Goal: Task Accomplishment & Management: Use online tool/utility

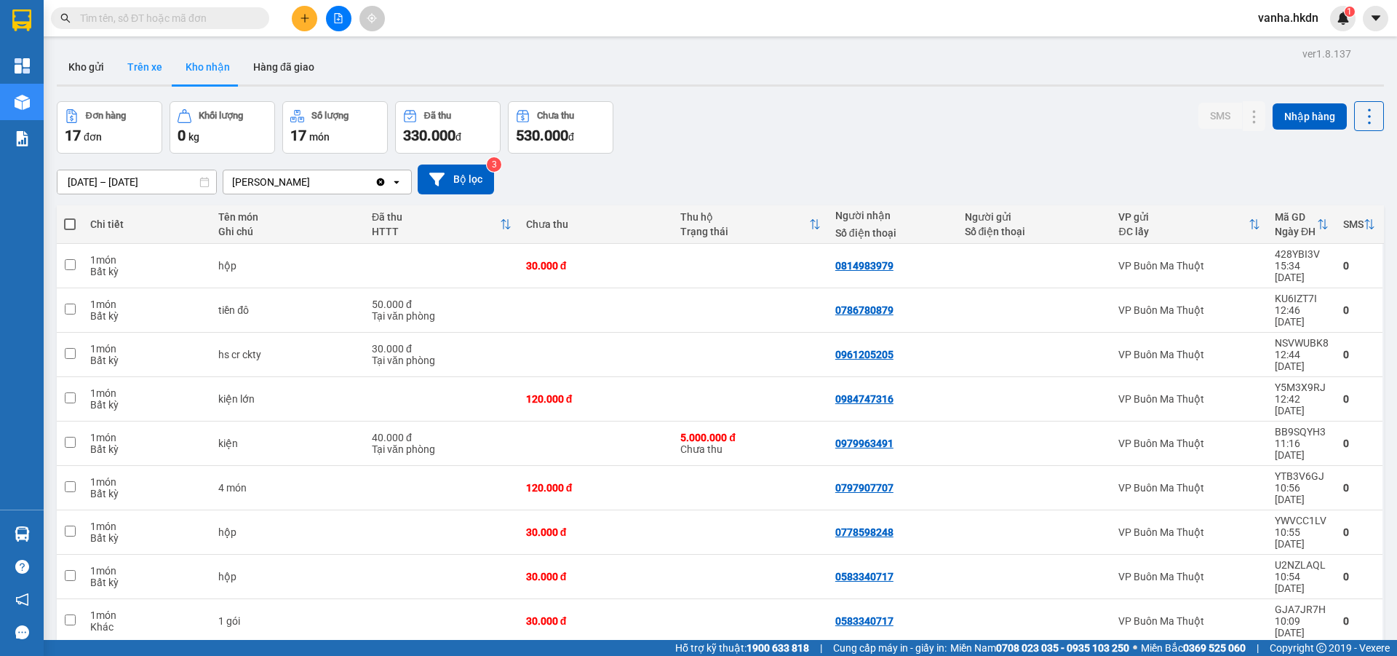
click at [138, 63] on button "Trên xe" at bounding box center [145, 66] width 58 height 35
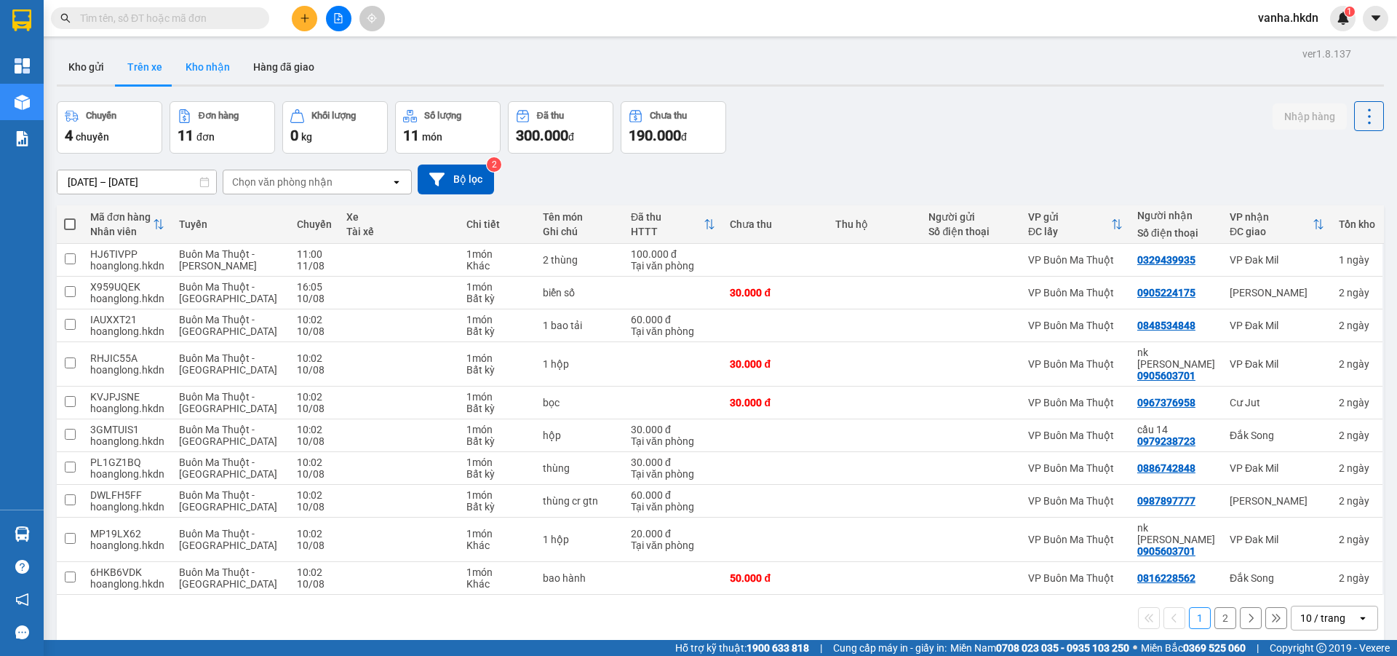
click at [203, 66] on button "Kho nhận" at bounding box center [208, 66] width 68 height 35
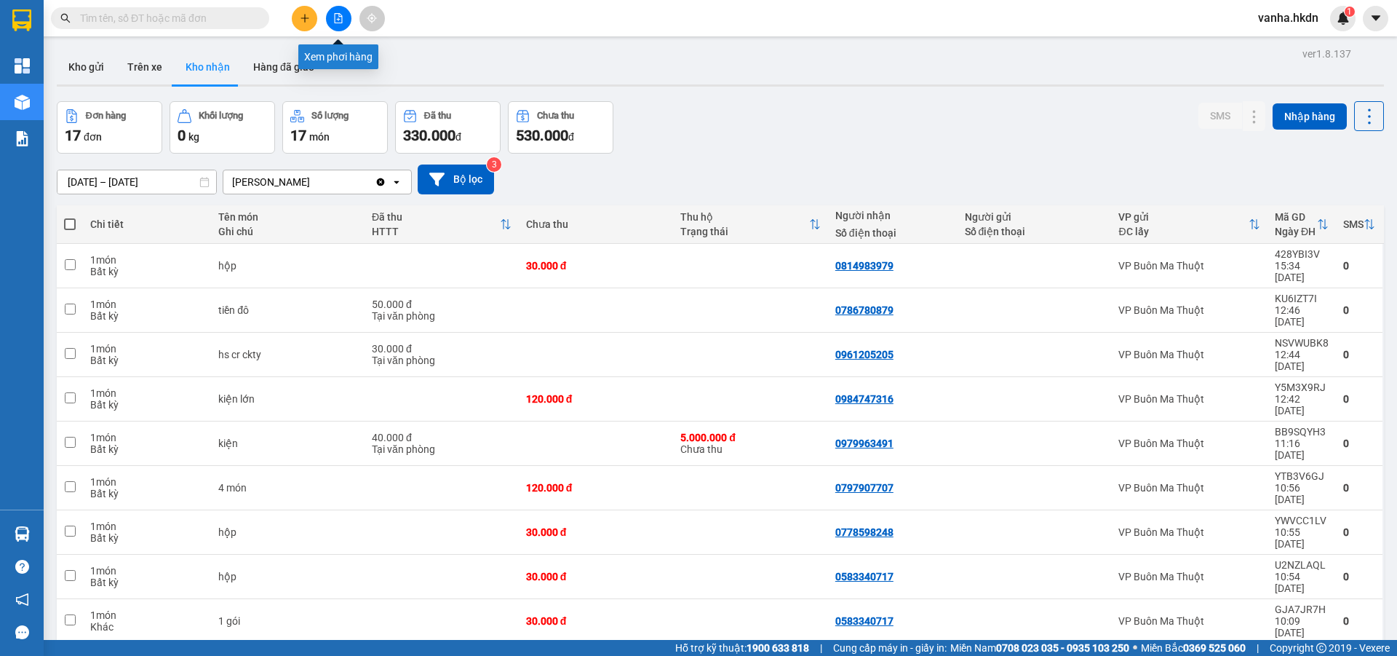
click at [343, 25] on button at bounding box center [338, 18] width 25 height 25
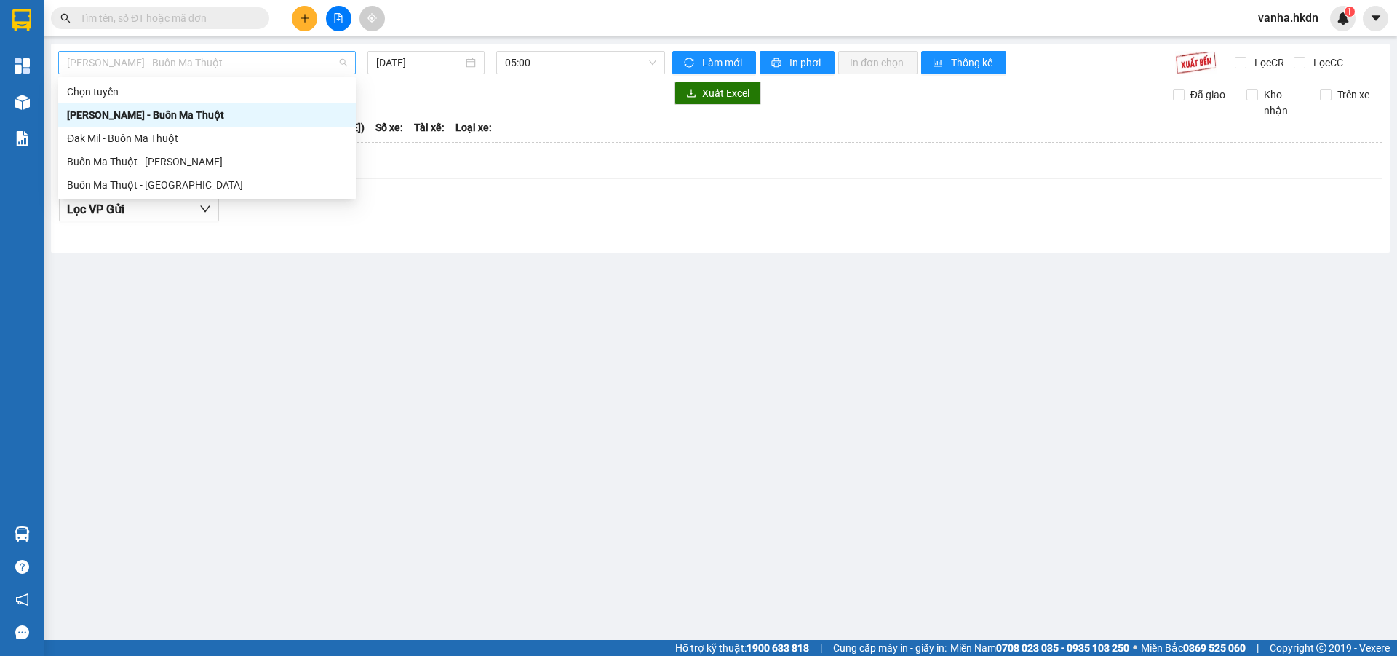
click at [239, 65] on span "[PERSON_NAME] - Buôn Ma Thuột" at bounding box center [207, 63] width 280 height 22
click at [116, 184] on div "Buôn Ma Thuột - [GEOGRAPHIC_DATA]" at bounding box center [207, 185] width 280 height 16
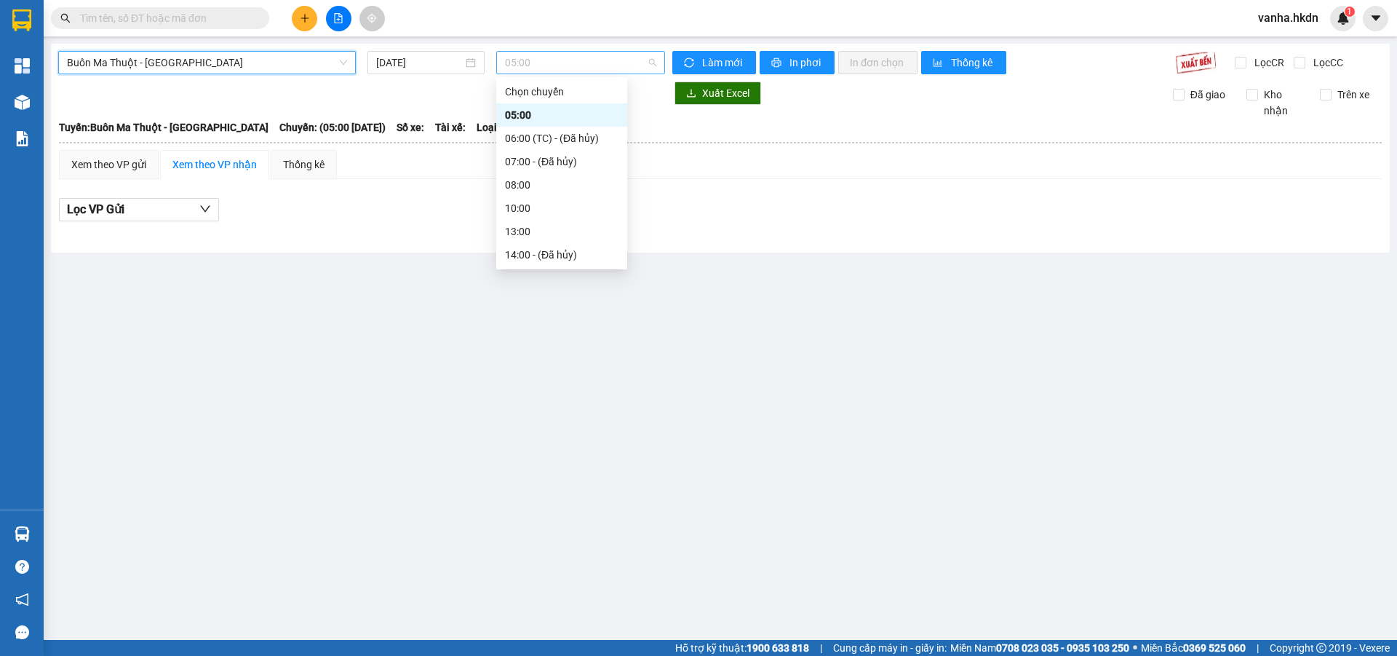
click at [554, 57] on span "05:00" at bounding box center [580, 63] width 151 height 22
click at [520, 186] on div "08:00" at bounding box center [562, 185] width 114 height 16
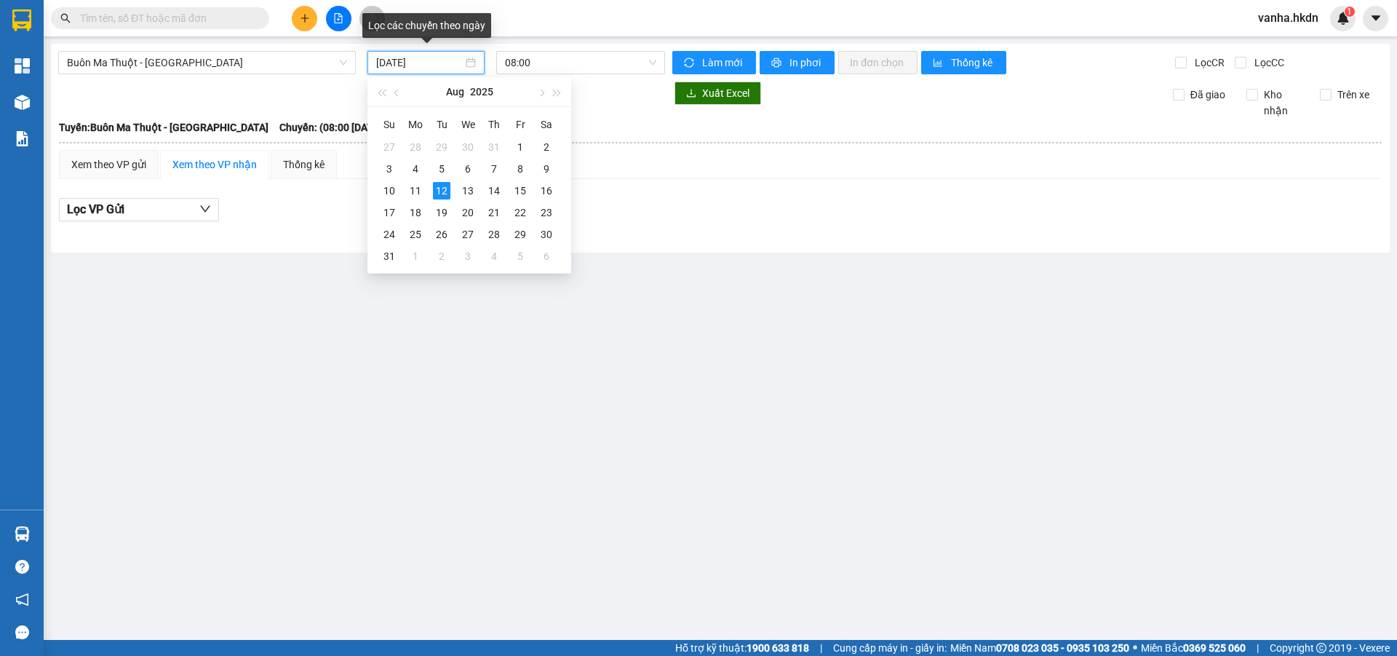
click at [435, 61] on input "[DATE]" at bounding box center [419, 63] width 87 height 16
type input "[DATE]"
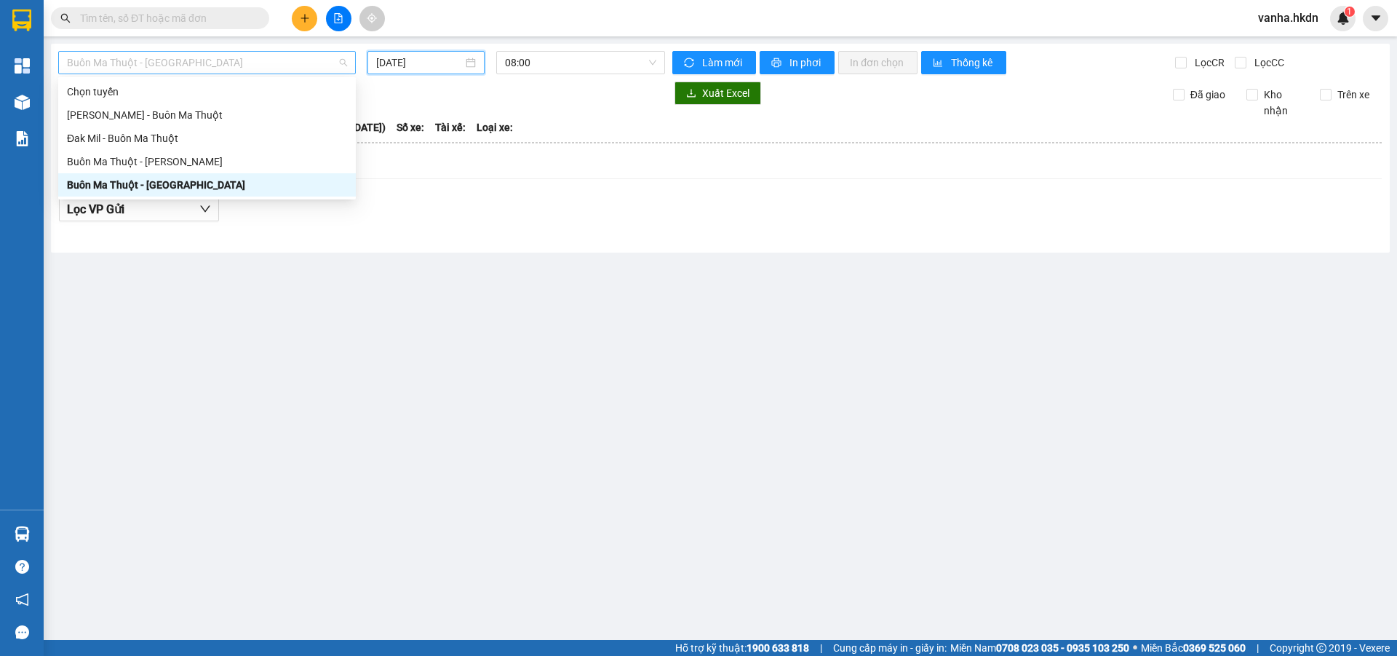
click at [268, 64] on span "Buôn Ma Thuột - [GEOGRAPHIC_DATA]" at bounding box center [207, 63] width 280 height 22
click at [160, 111] on div "[PERSON_NAME] - Buôn Ma Thuột" at bounding box center [207, 115] width 280 height 16
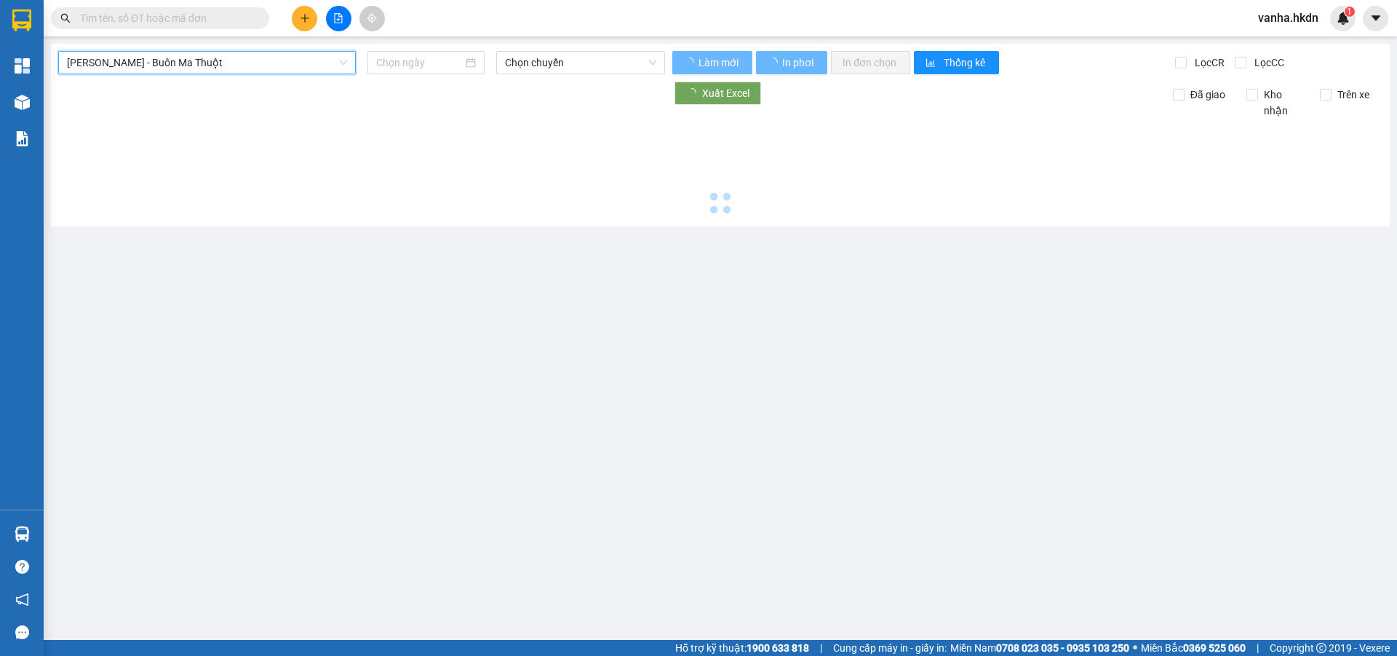
type input "[DATE]"
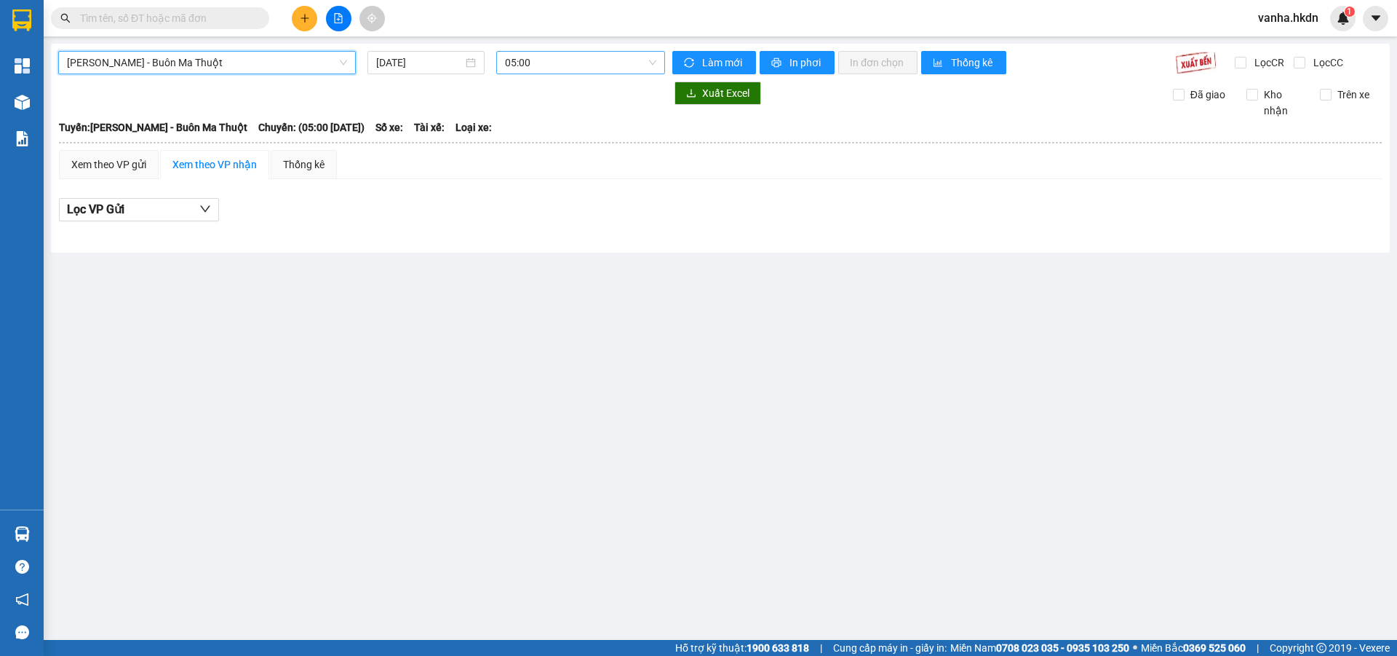
click at [569, 68] on span "05:00" at bounding box center [580, 63] width 151 height 22
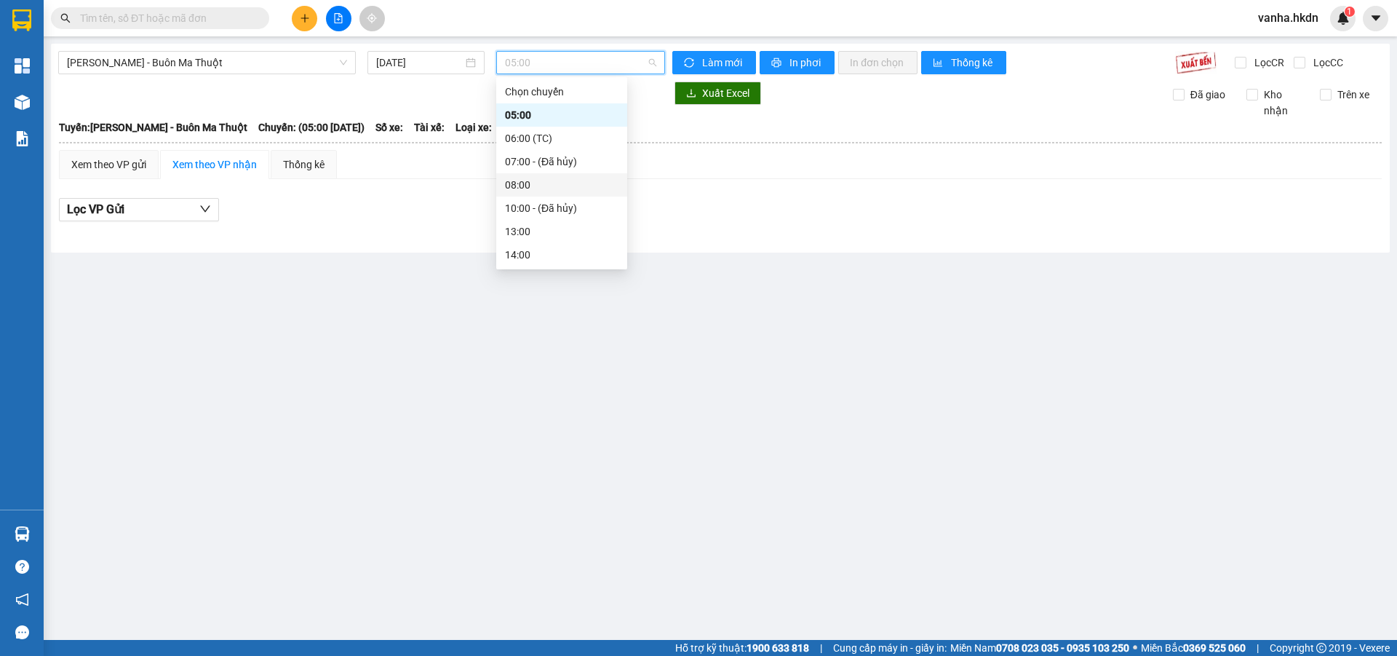
click at [519, 186] on div "08:00" at bounding box center [562, 185] width 114 height 16
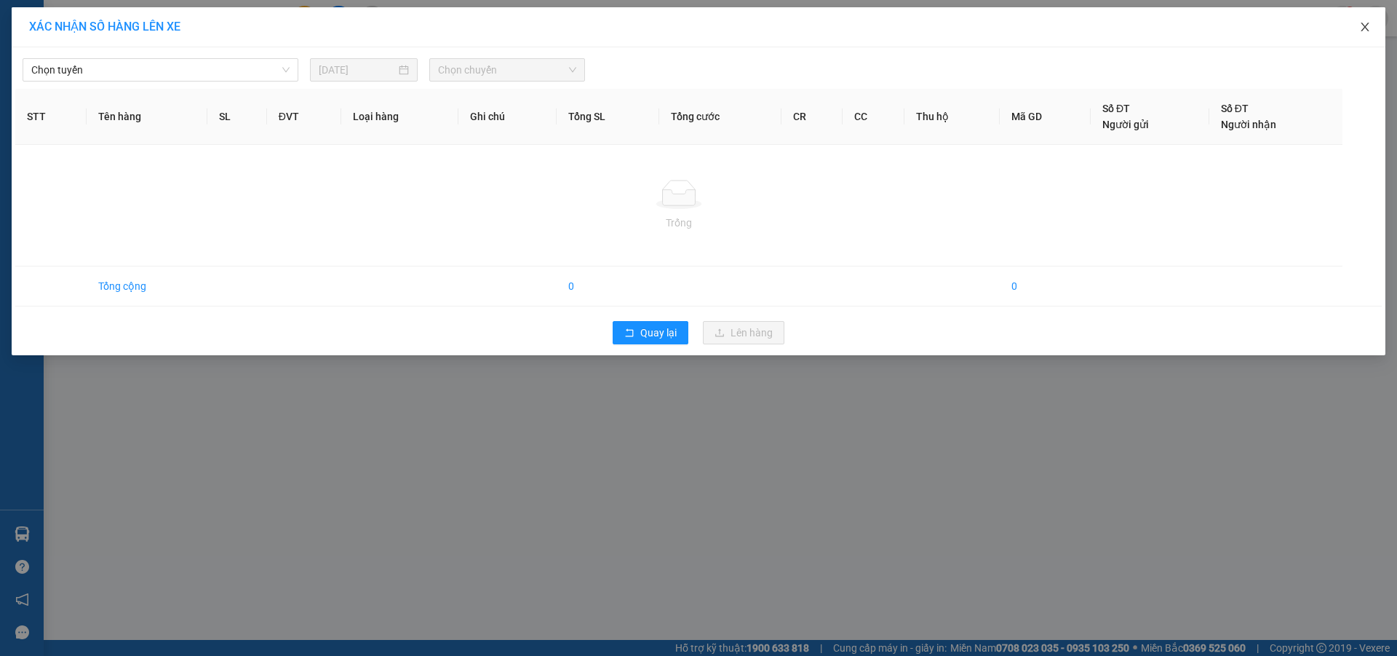
click at [1371, 27] on span "Close" at bounding box center [1365, 27] width 41 height 41
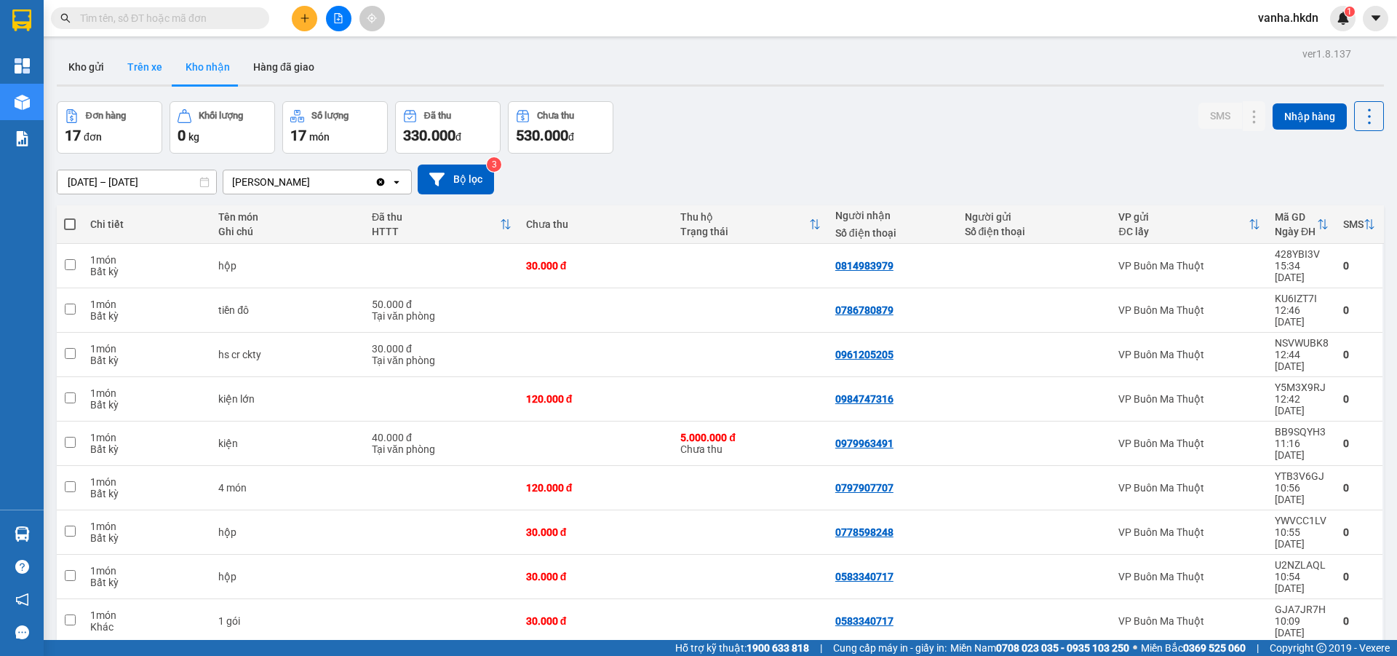
click at [148, 68] on button "Trên xe" at bounding box center [145, 66] width 58 height 35
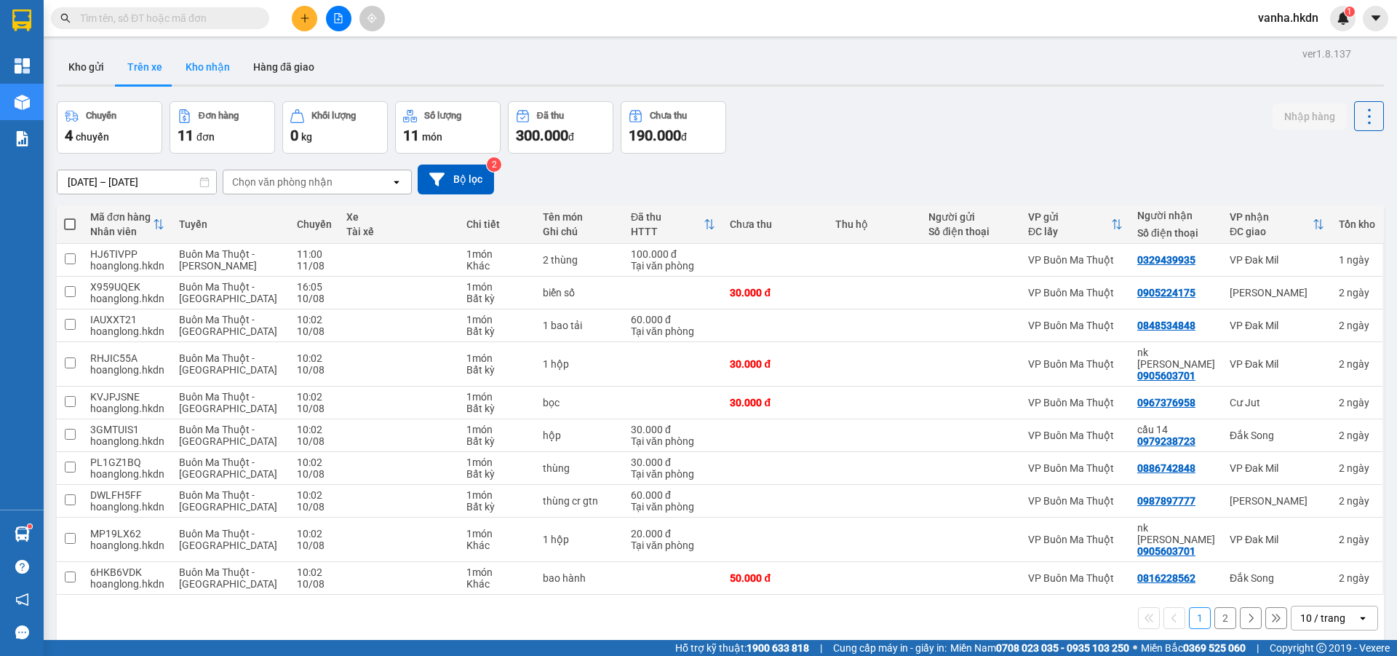
click at [197, 69] on button "Kho nhận" at bounding box center [208, 66] width 68 height 35
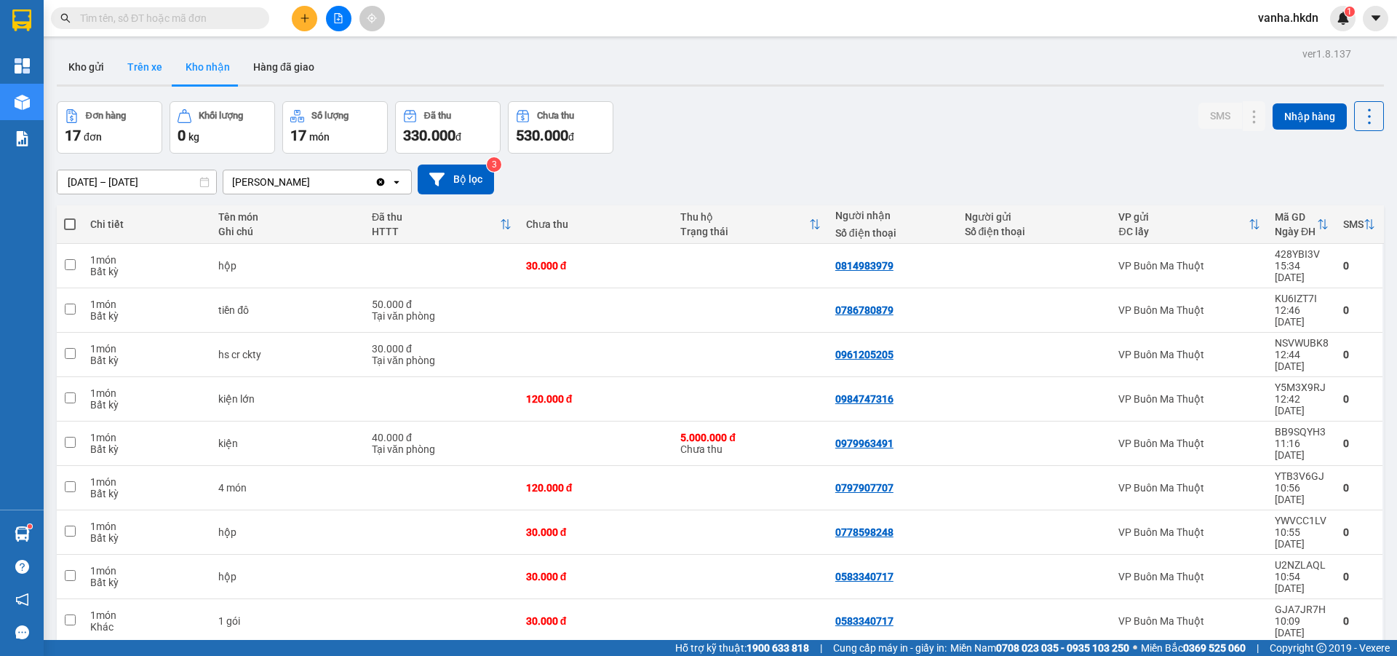
click at [148, 73] on button "Trên xe" at bounding box center [145, 66] width 58 height 35
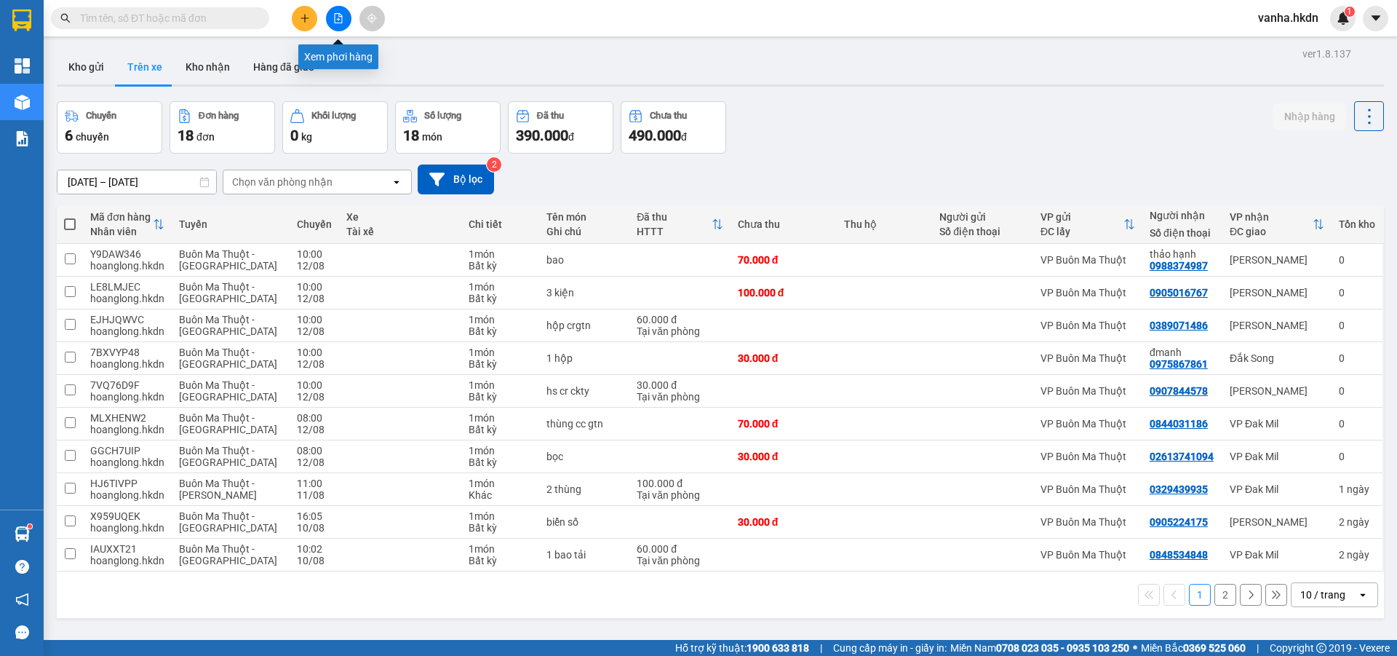
click at [346, 20] on button at bounding box center [338, 18] width 25 height 25
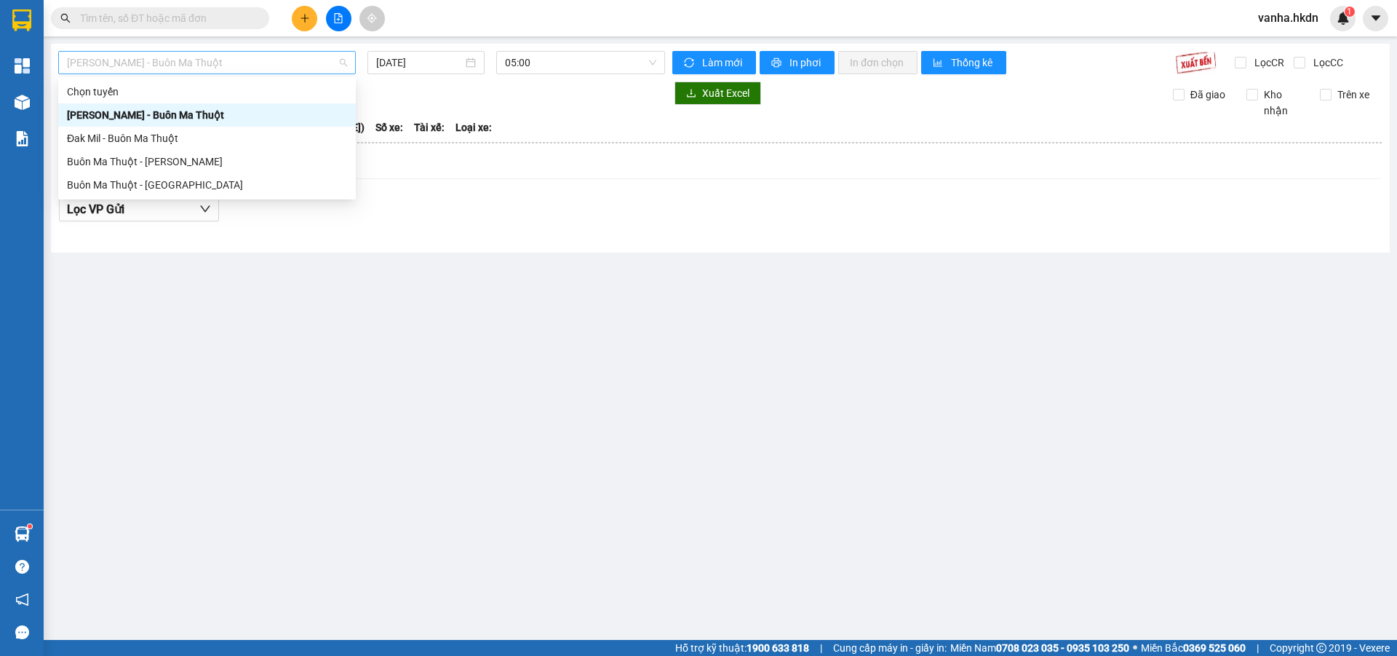
click at [271, 56] on span "[PERSON_NAME] - Buôn Ma Thuột" at bounding box center [207, 63] width 280 height 22
click at [166, 182] on div "Buôn Ma Thuột - [GEOGRAPHIC_DATA]" at bounding box center [207, 185] width 280 height 16
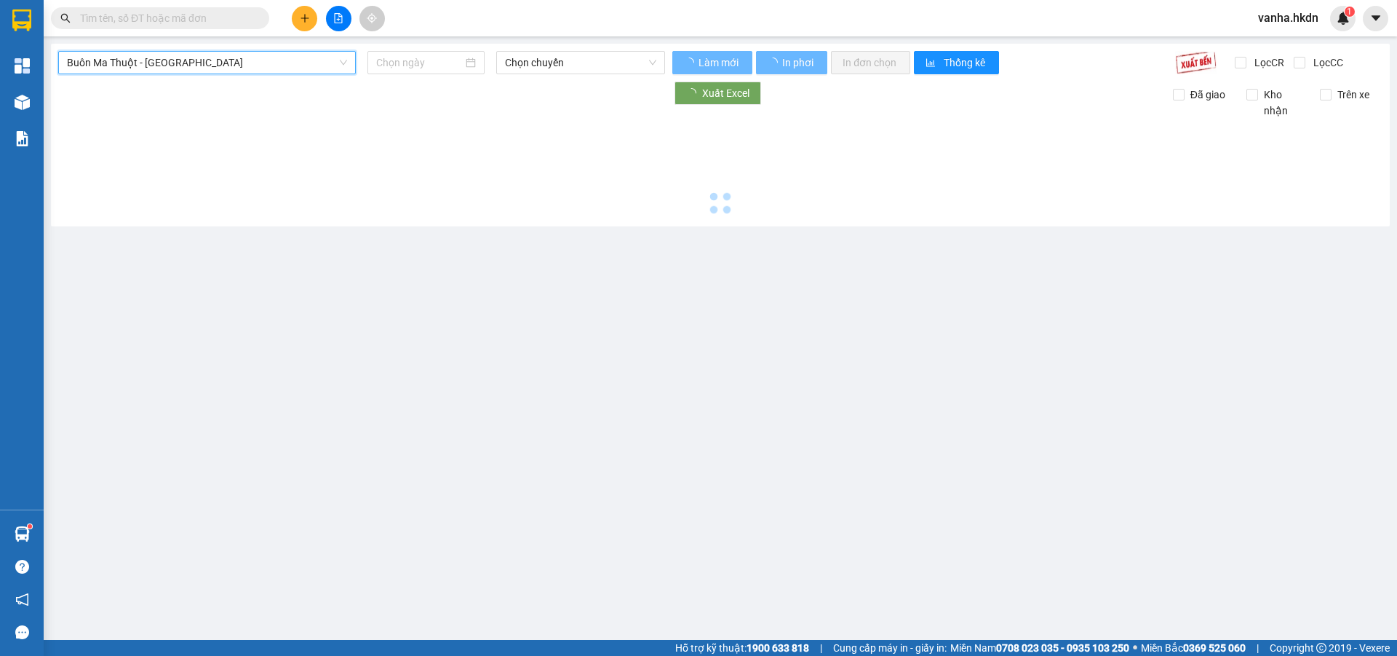
type input "[DATE]"
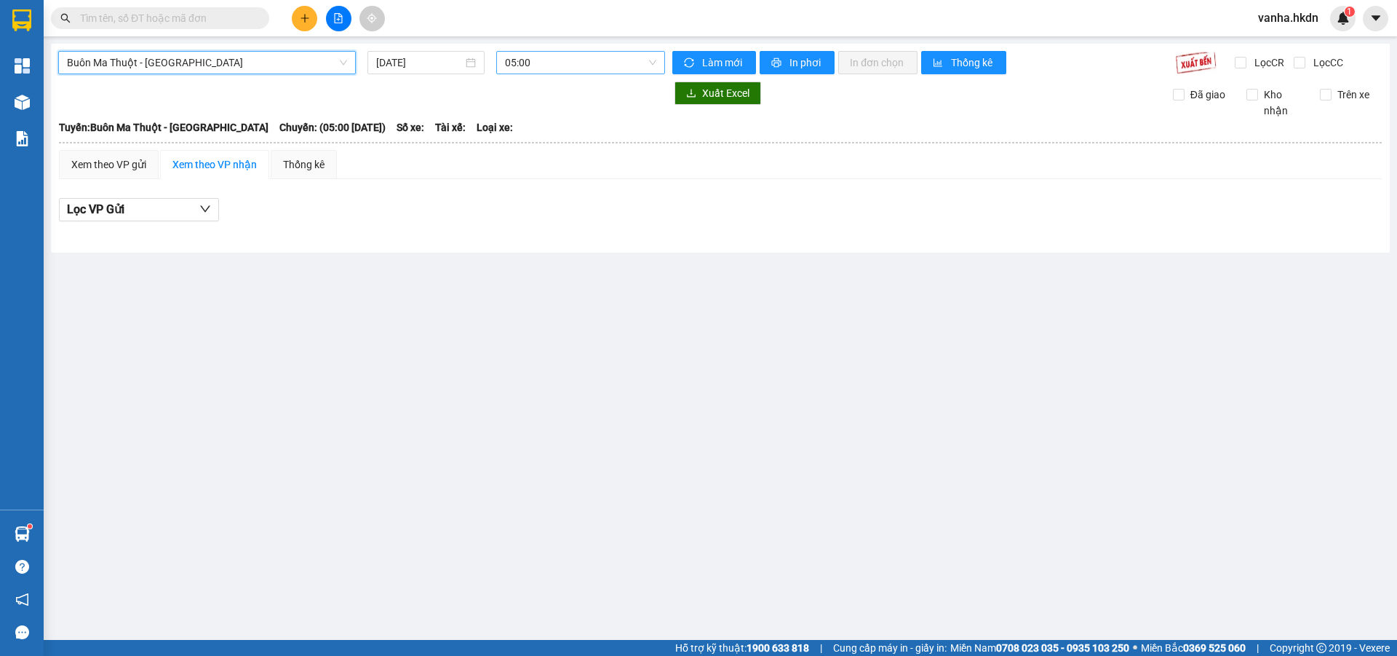
click at [538, 61] on span "05:00" at bounding box center [580, 63] width 151 height 22
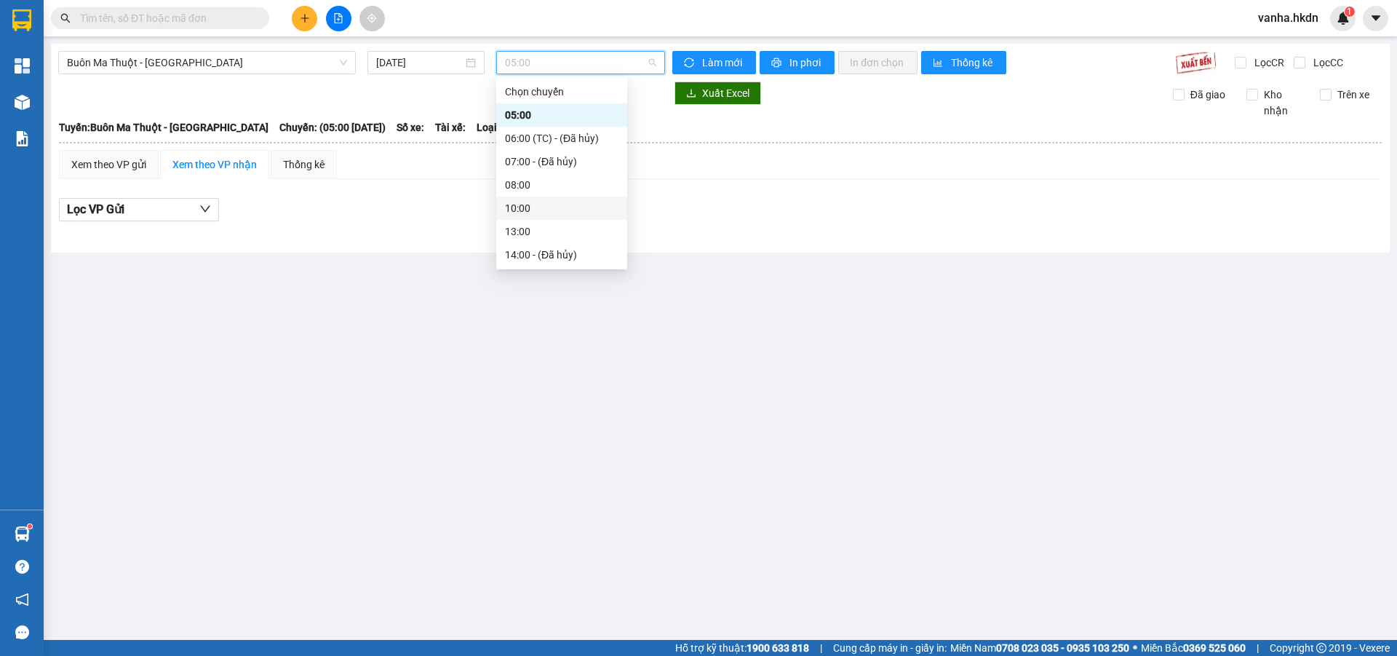
click at [512, 207] on div "10:00" at bounding box center [562, 208] width 114 height 16
